Goal: Transaction & Acquisition: Purchase product/service

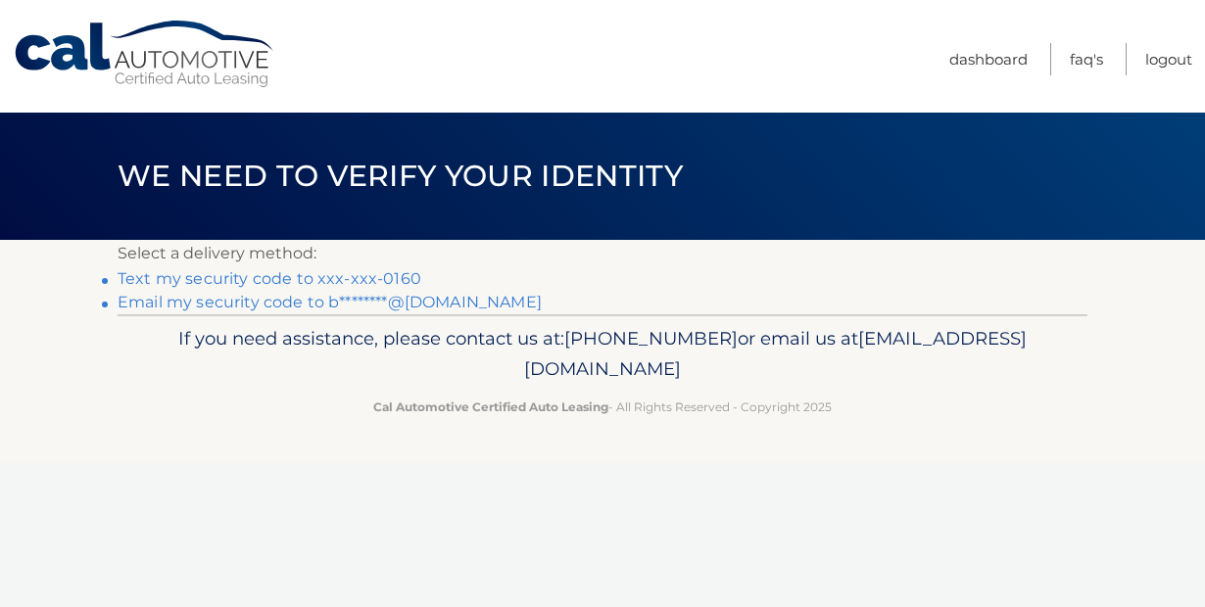
click at [459, 299] on link "Email my security code to b********@msn.com" at bounding box center [330, 302] width 424 height 19
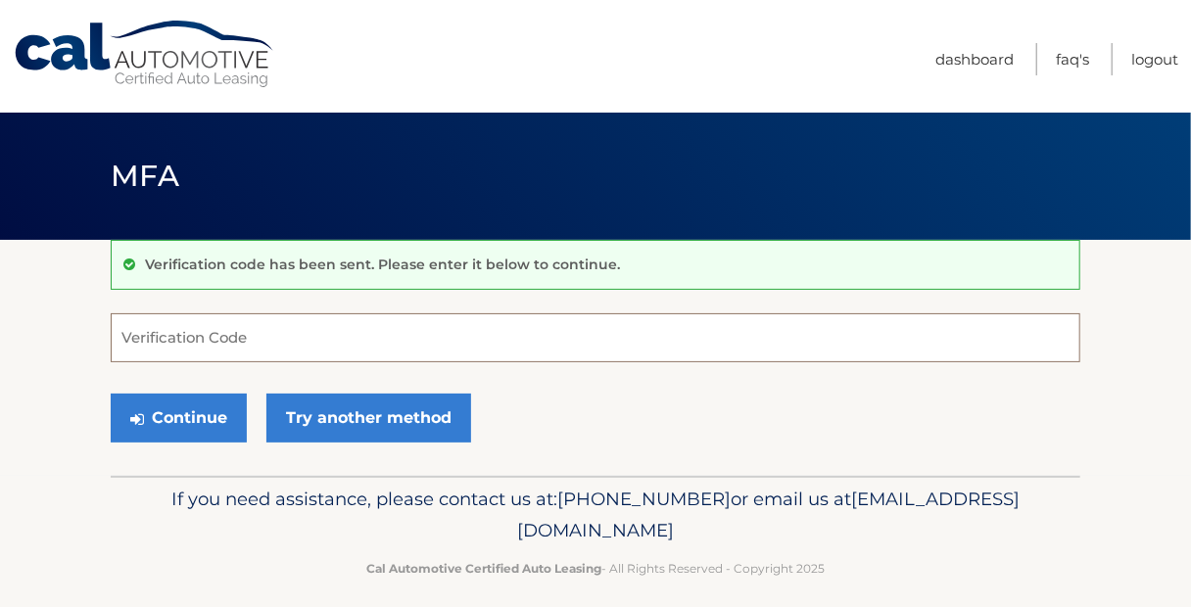
paste input "211697"
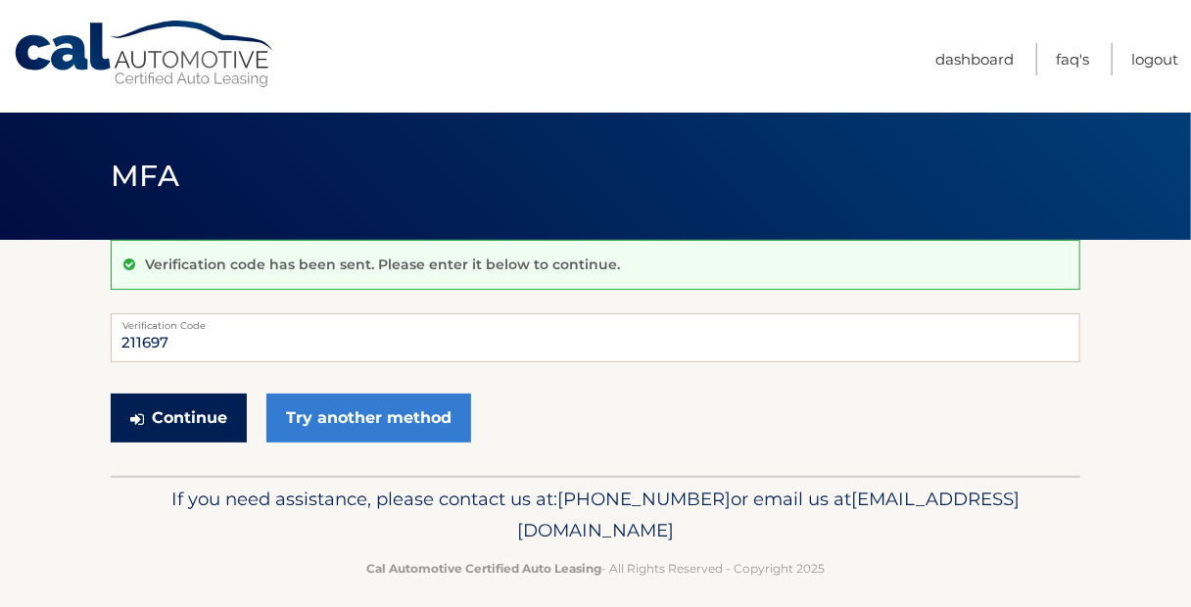
click at [173, 405] on button "Continue" at bounding box center [179, 418] width 136 height 49
click at [210, 333] on input "211697" at bounding box center [596, 337] width 970 height 49
type input "2"
type input "211697"
click at [197, 430] on button "Continue" at bounding box center [179, 418] width 136 height 49
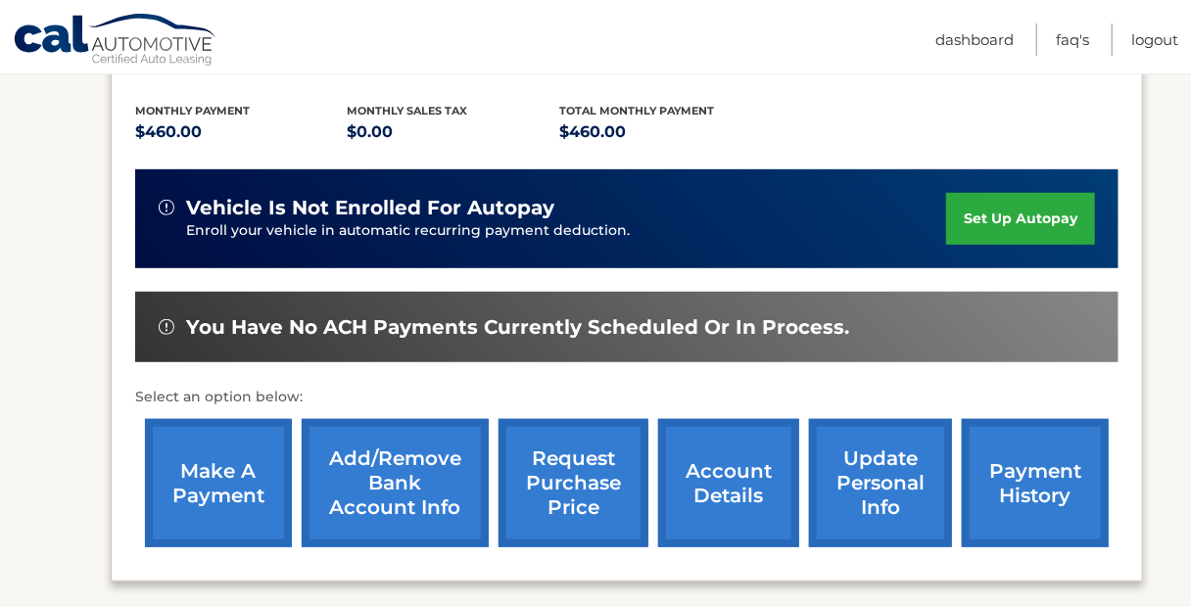
scroll to position [427, 0]
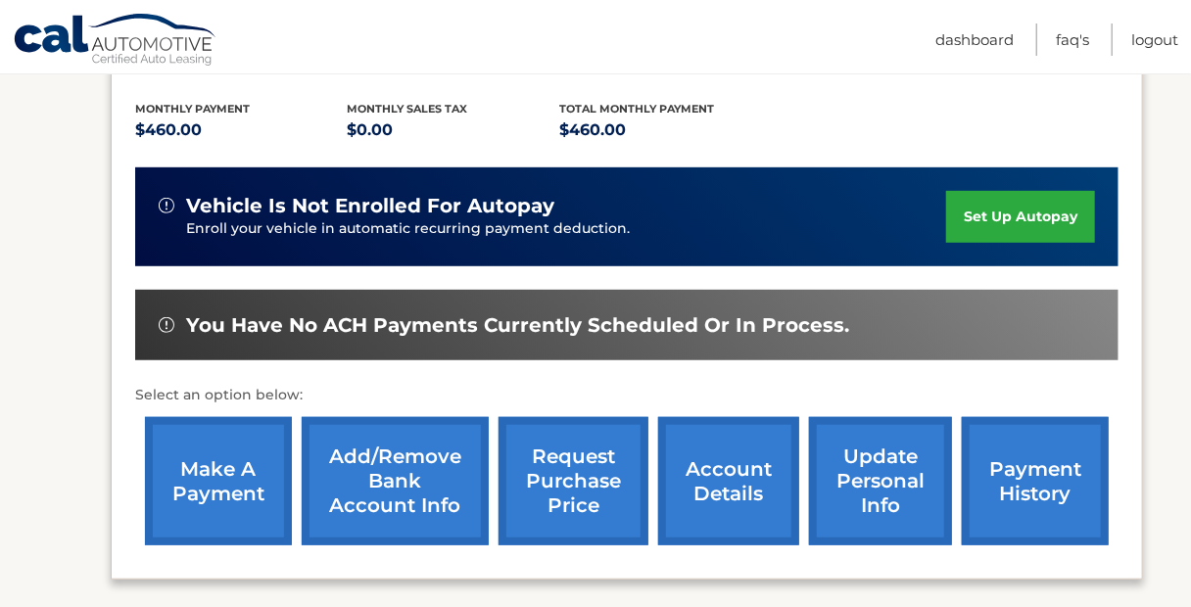
click at [208, 417] on link "make a payment" at bounding box center [218, 481] width 147 height 128
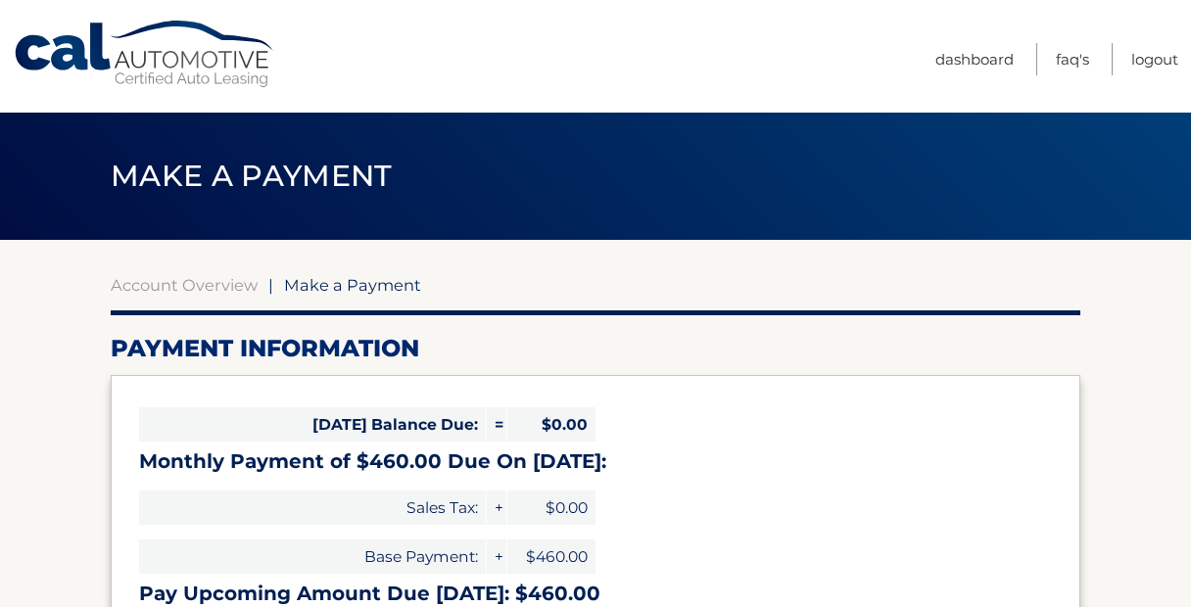
select select "YmVmMjMwYmYtN2QwOC00ODliLTg0YTYtOTU4YmYzODViZGRj"
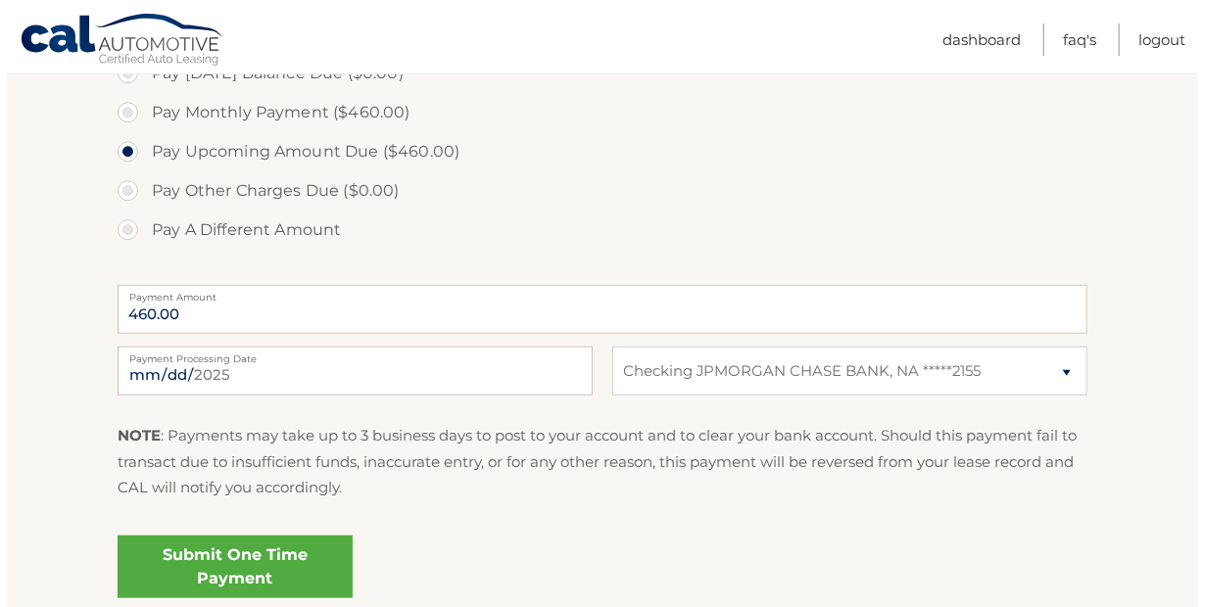
scroll to position [676, 0]
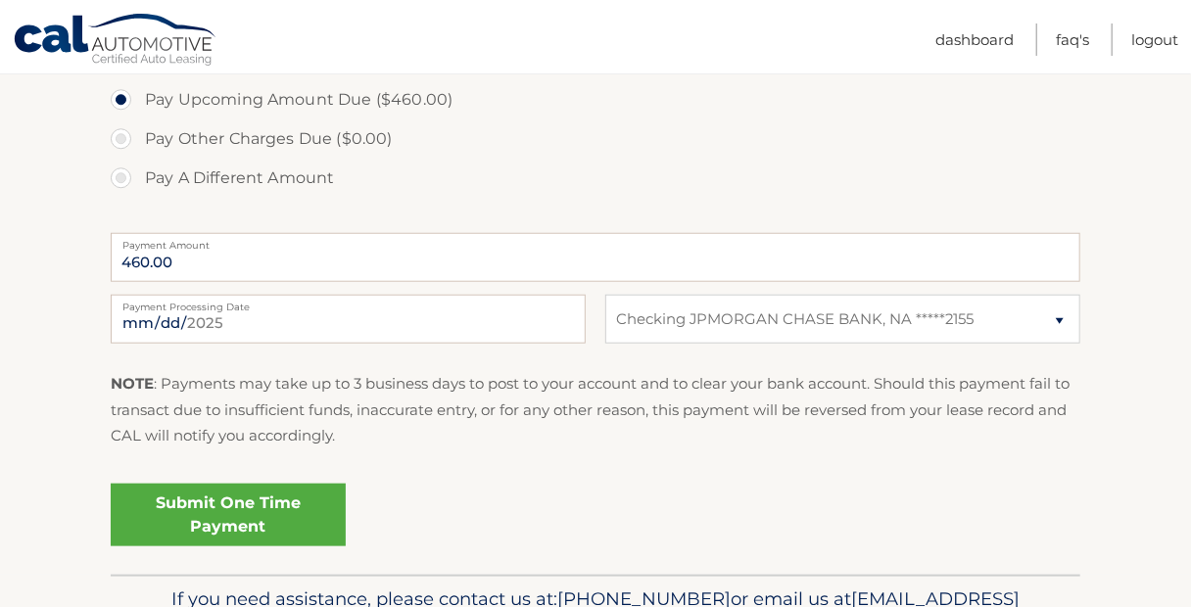
click at [229, 519] on link "Submit One Time Payment" at bounding box center [228, 515] width 235 height 63
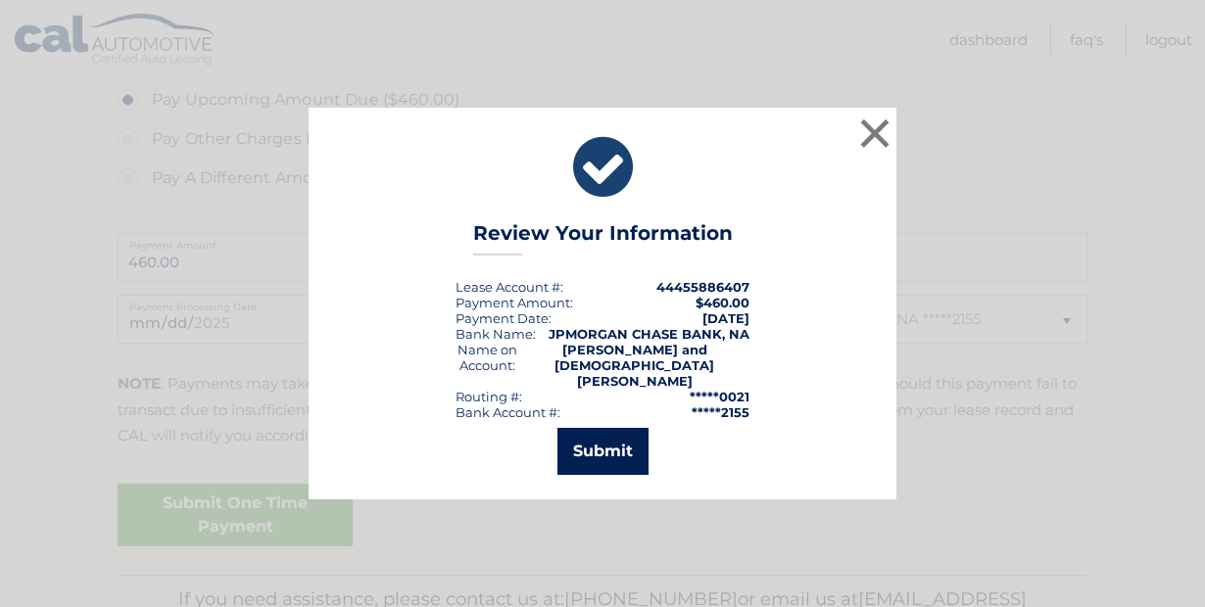
click at [599, 462] on button "Submit" at bounding box center [602, 451] width 91 height 47
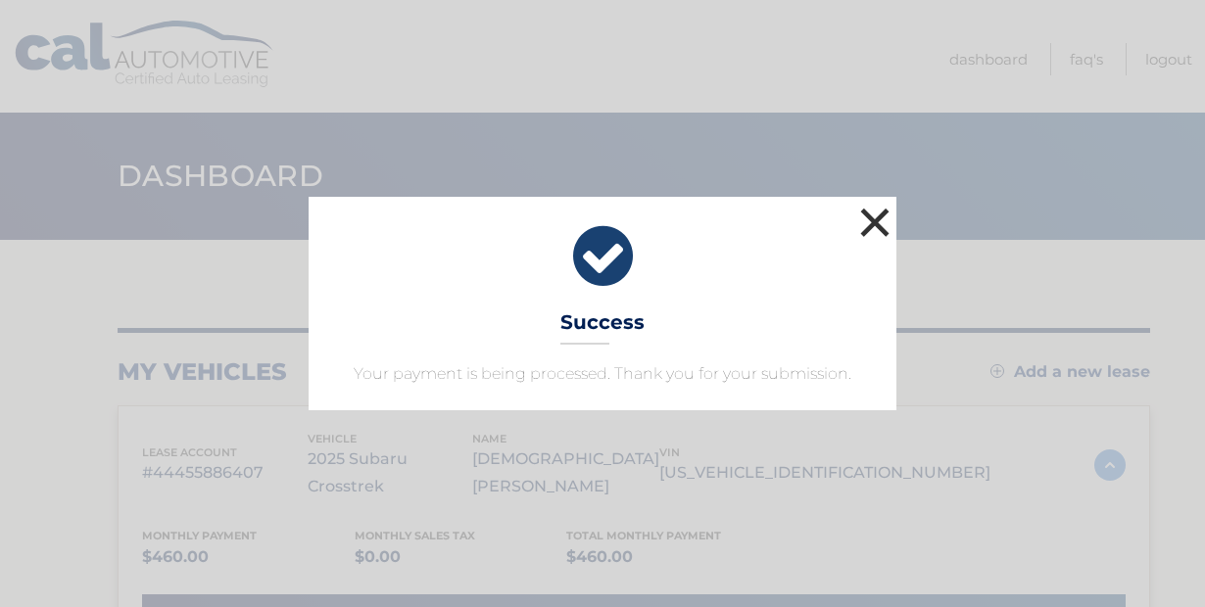
click at [868, 215] on button "×" at bounding box center [874, 222] width 39 height 39
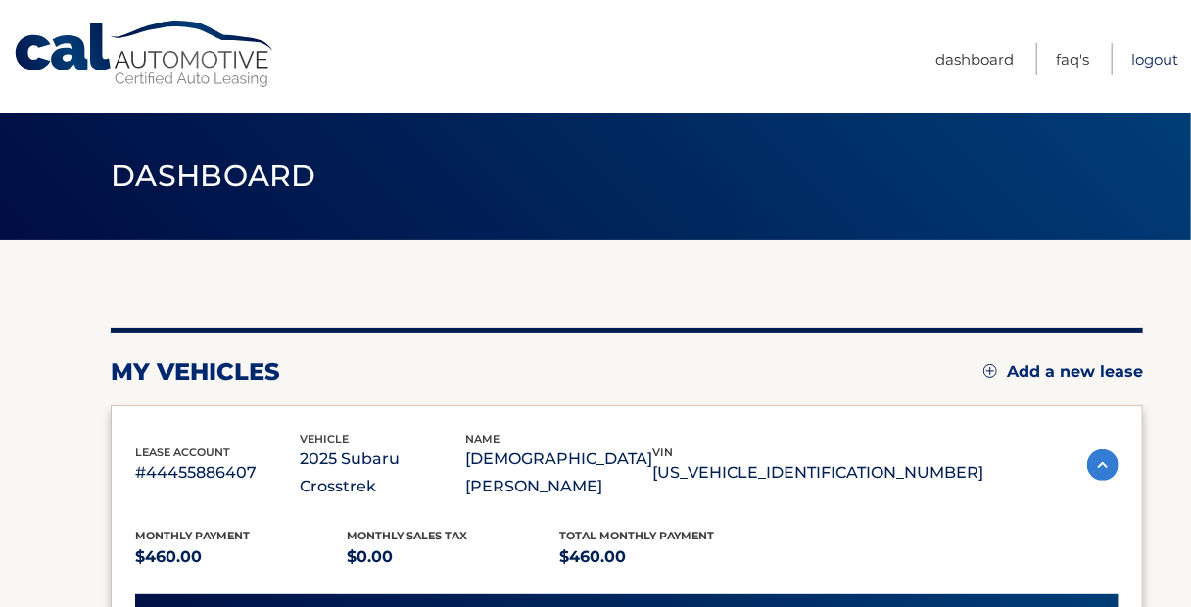
click at [1137, 55] on link "Logout" at bounding box center [1154, 59] width 47 height 32
